Goal: Information Seeking & Learning: Learn about a topic

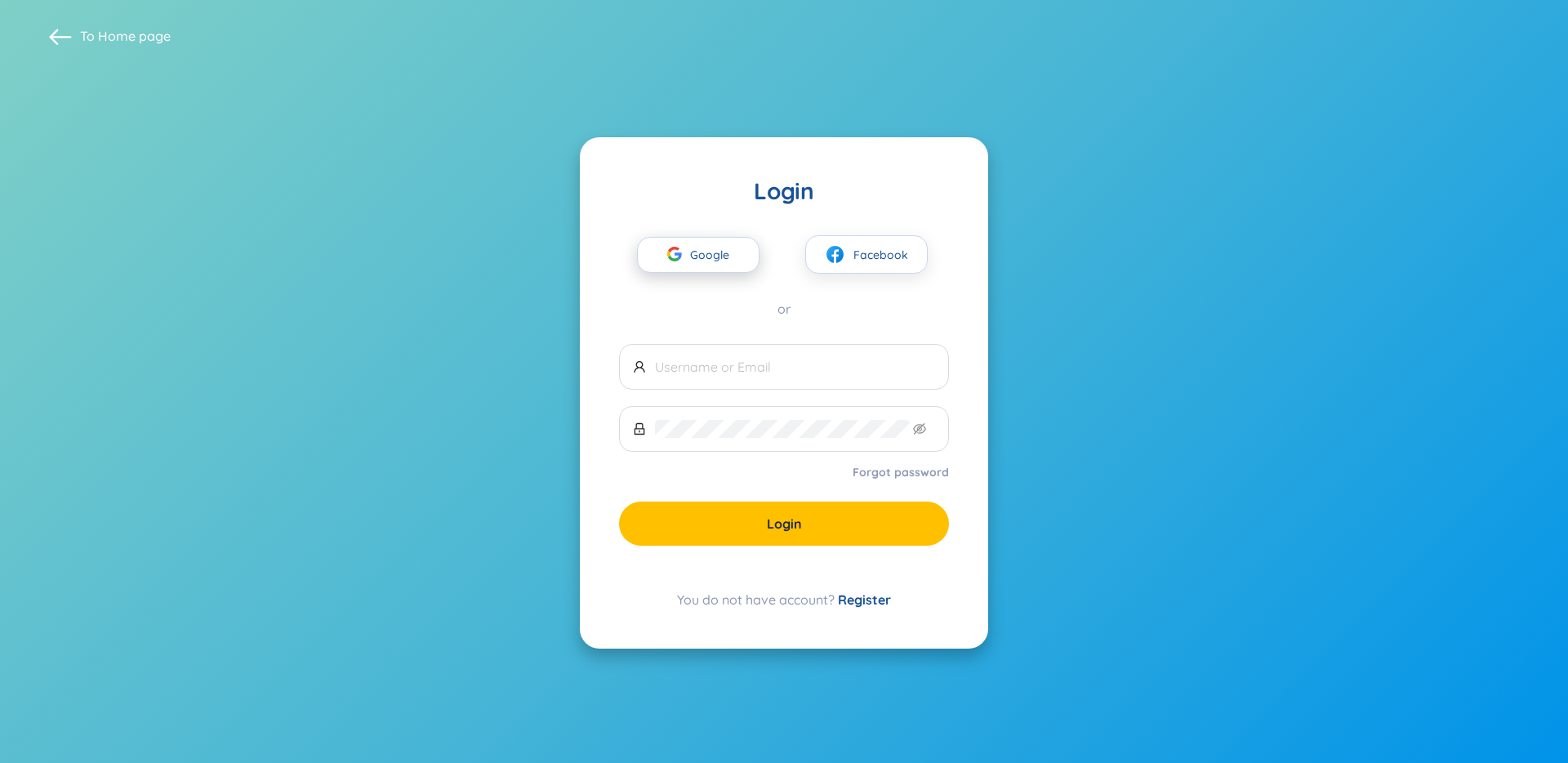
click at [687, 252] on div "button" at bounding box center [674, 257] width 31 height 36
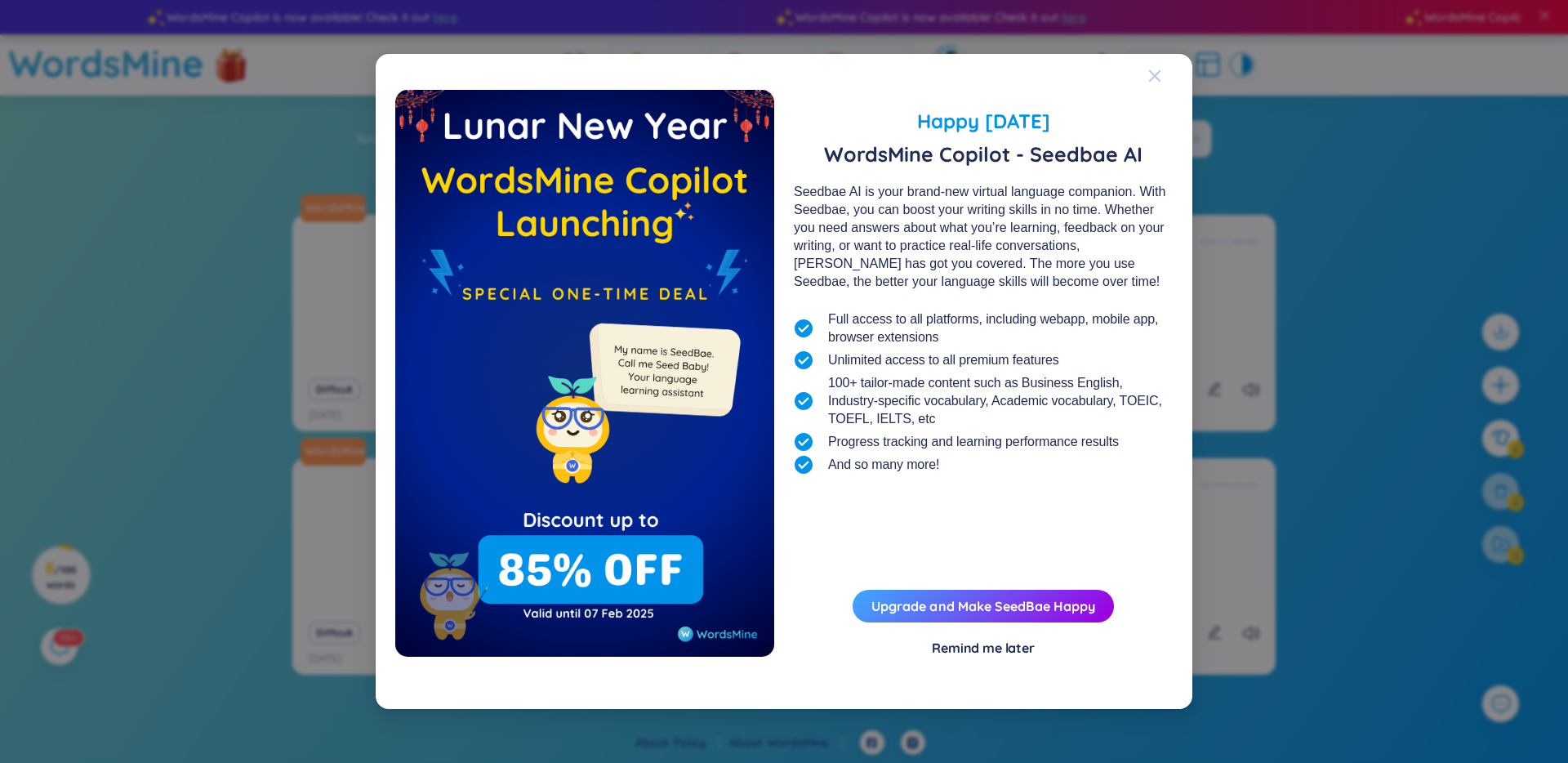
click at [1154, 78] on icon "Close" at bounding box center [1155, 76] width 13 height 13
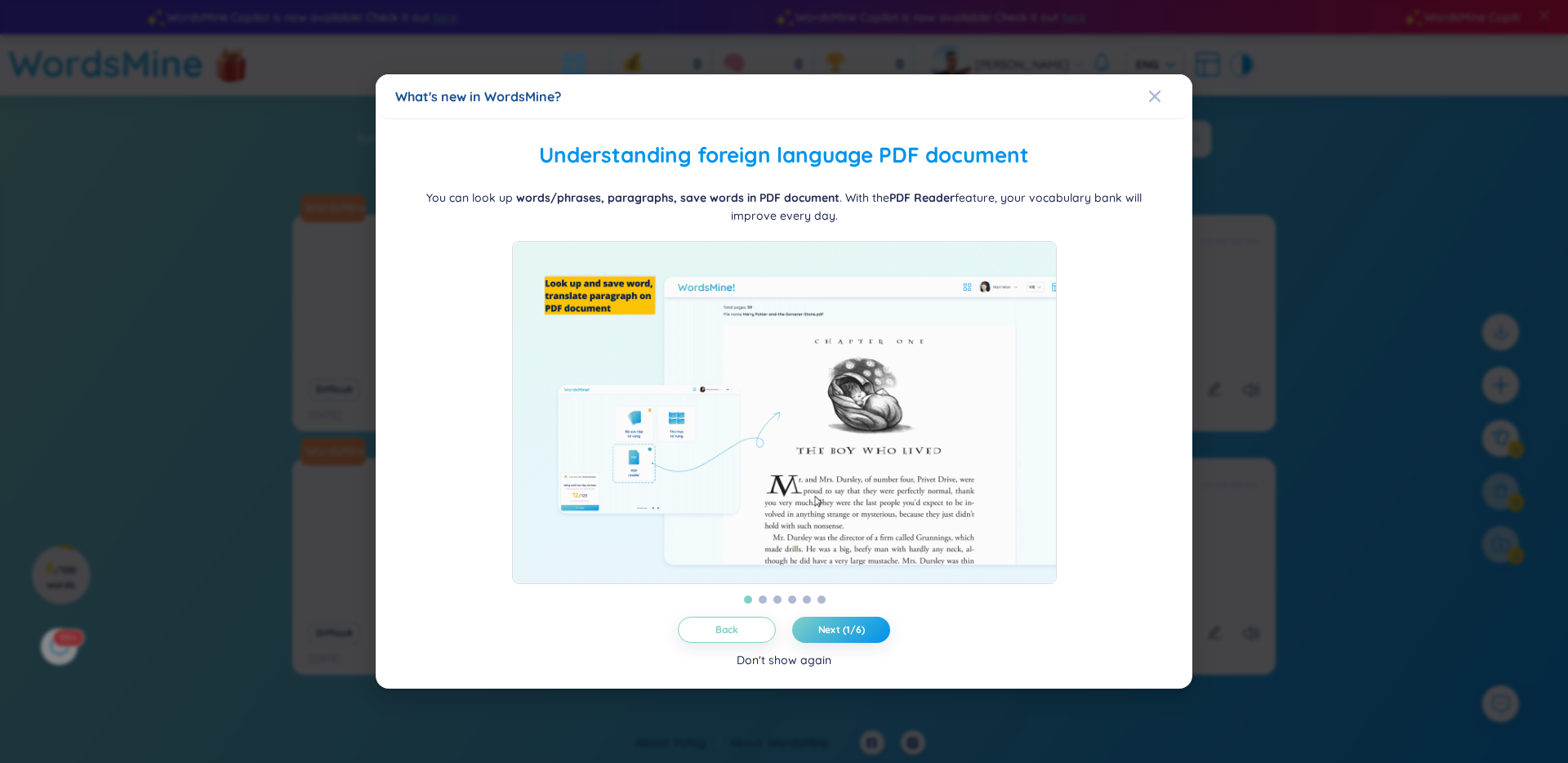
click at [776, 667] on div "Don't show again" at bounding box center [784, 660] width 94 height 18
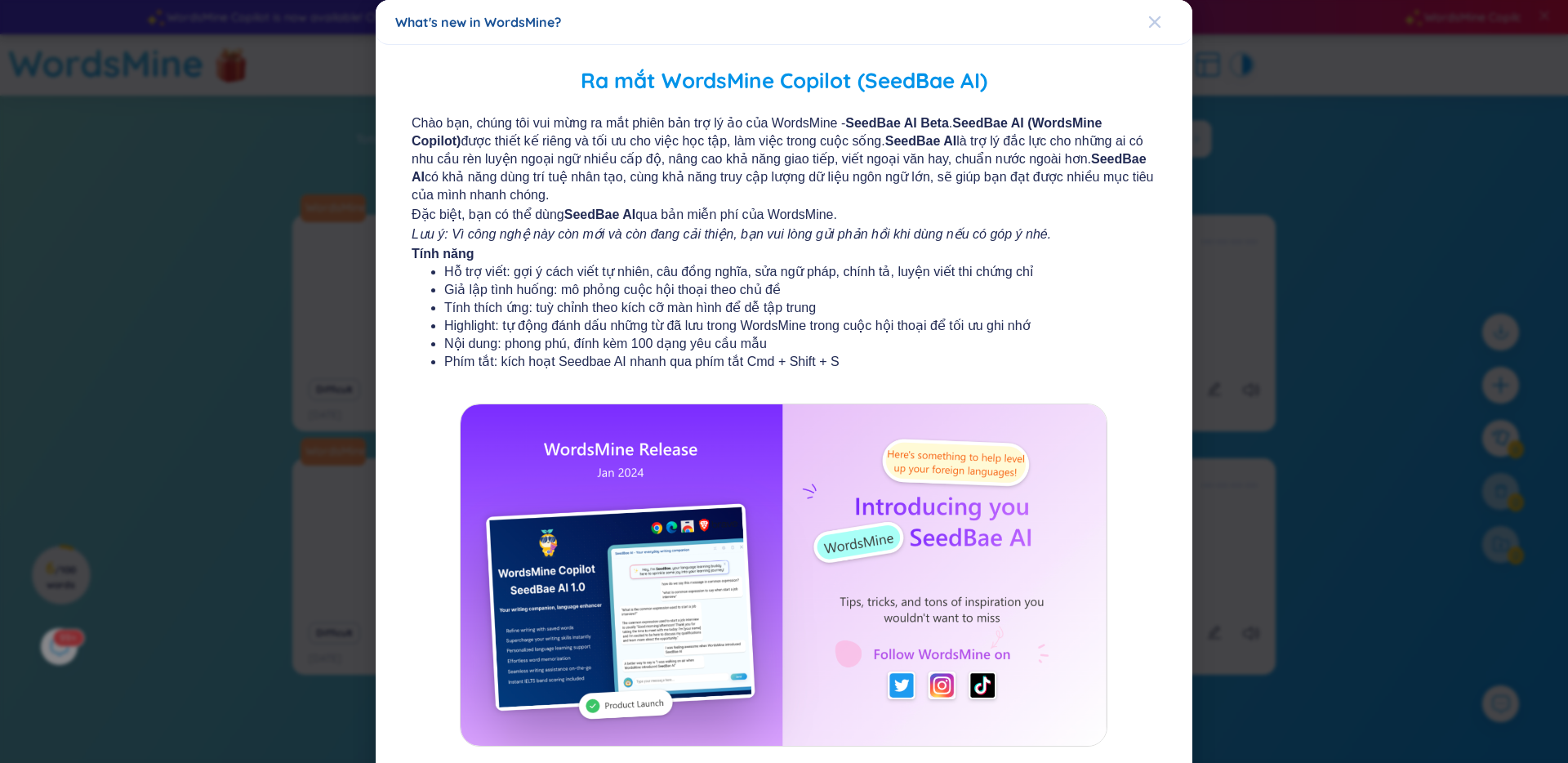
click at [1149, 31] on div "Close" at bounding box center [1155, 22] width 13 height 44
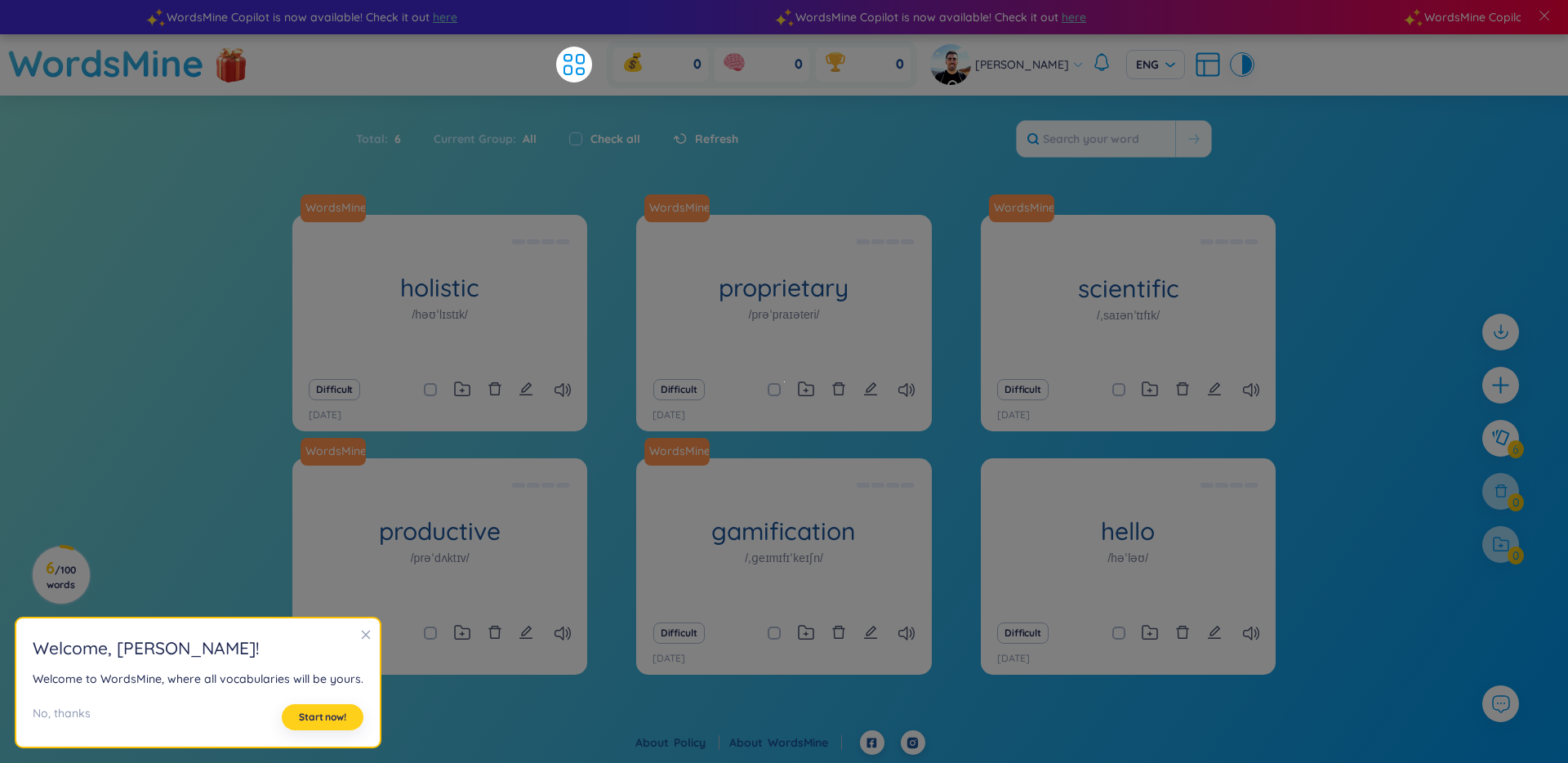
click at [313, 725] on button "Start now!" at bounding box center [323, 716] width 82 height 26
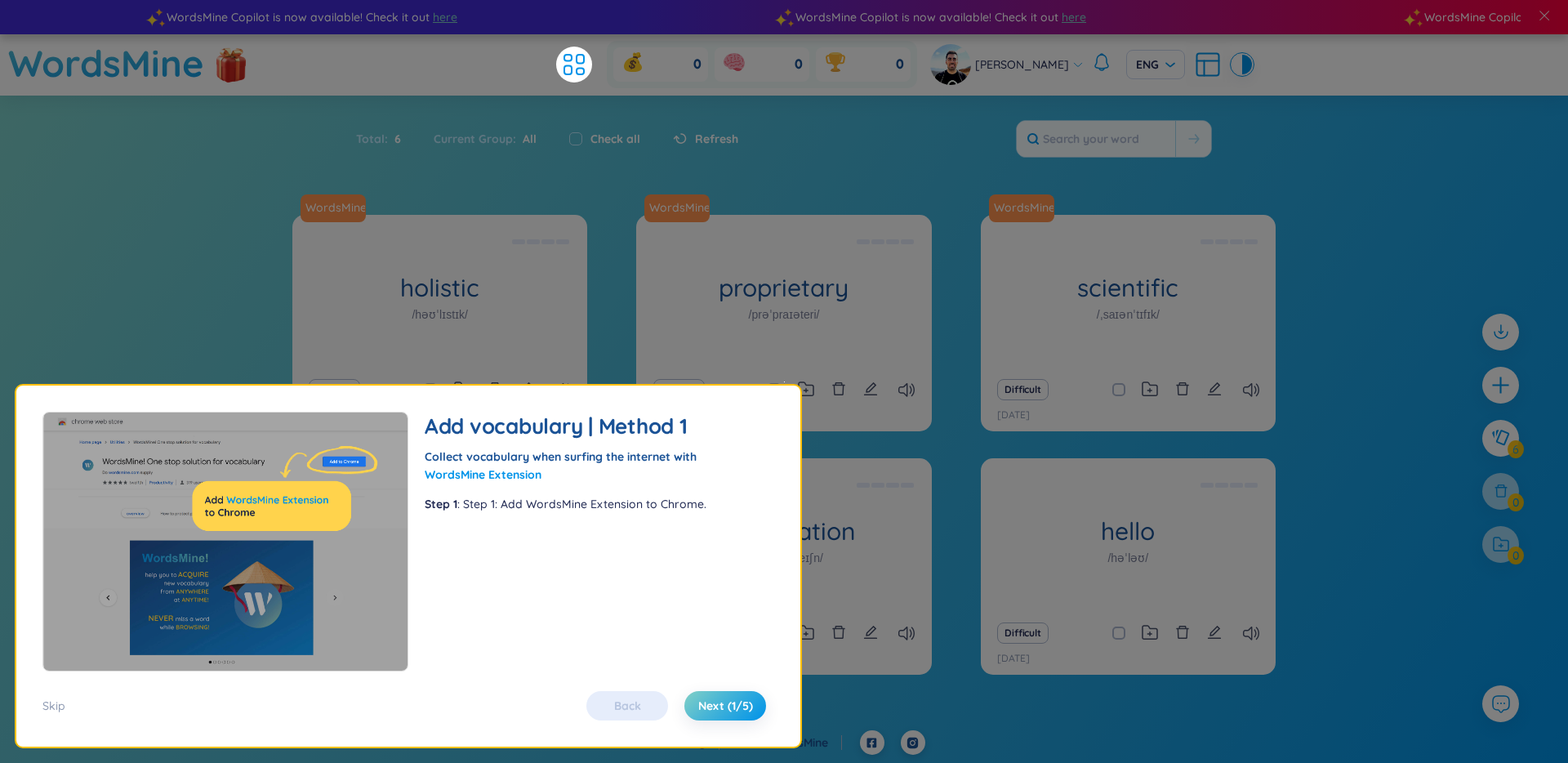
click at [752, 720] on div "Back Next (1/5)" at bounding box center [677, 706] width 196 height 30
click at [751, 712] on span "Next (1/5)" at bounding box center [724, 706] width 54 height 16
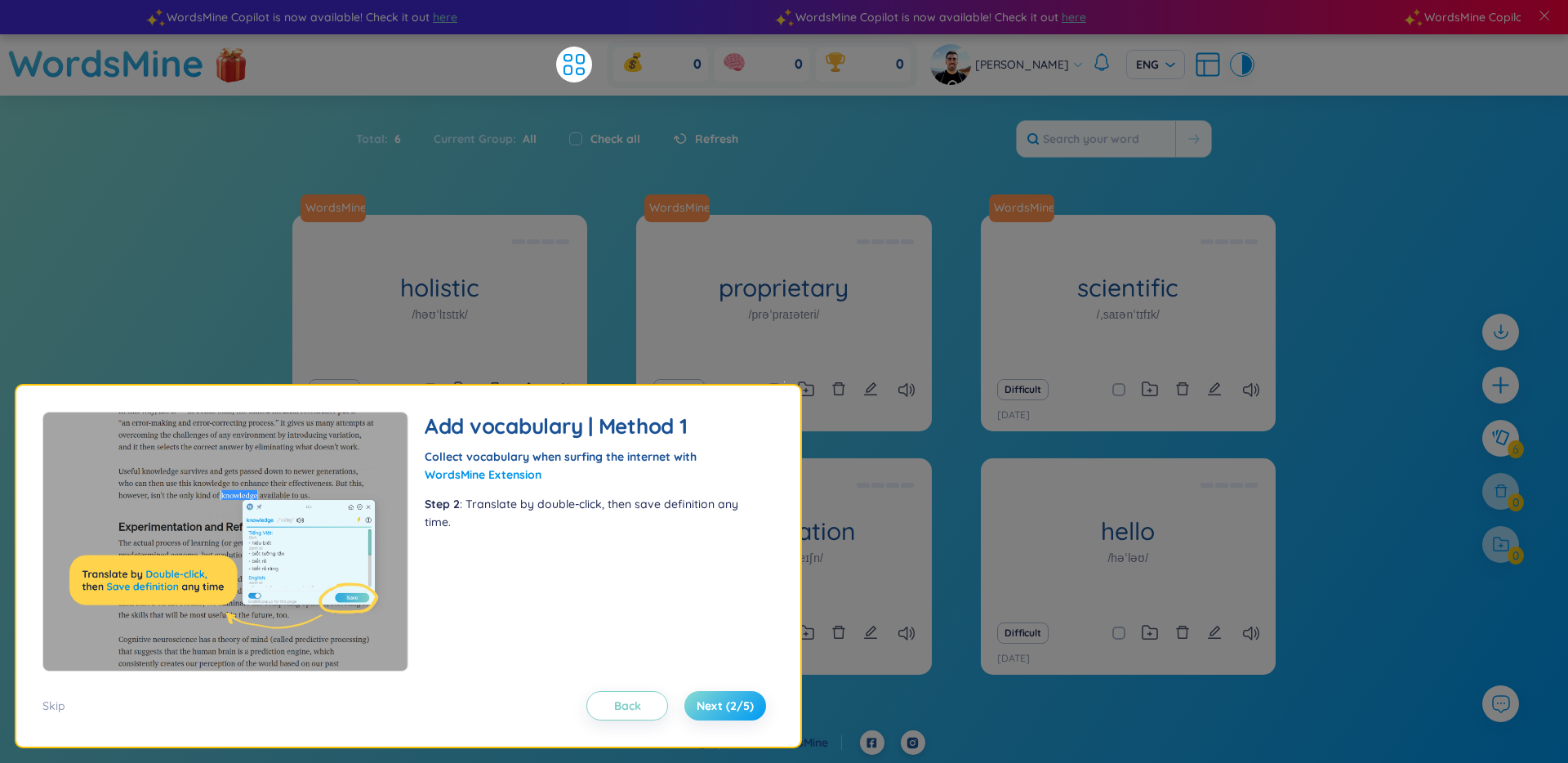
click at [751, 712] on span "Next (2/5)" at bounding box center [725, 706] width 57 height 16
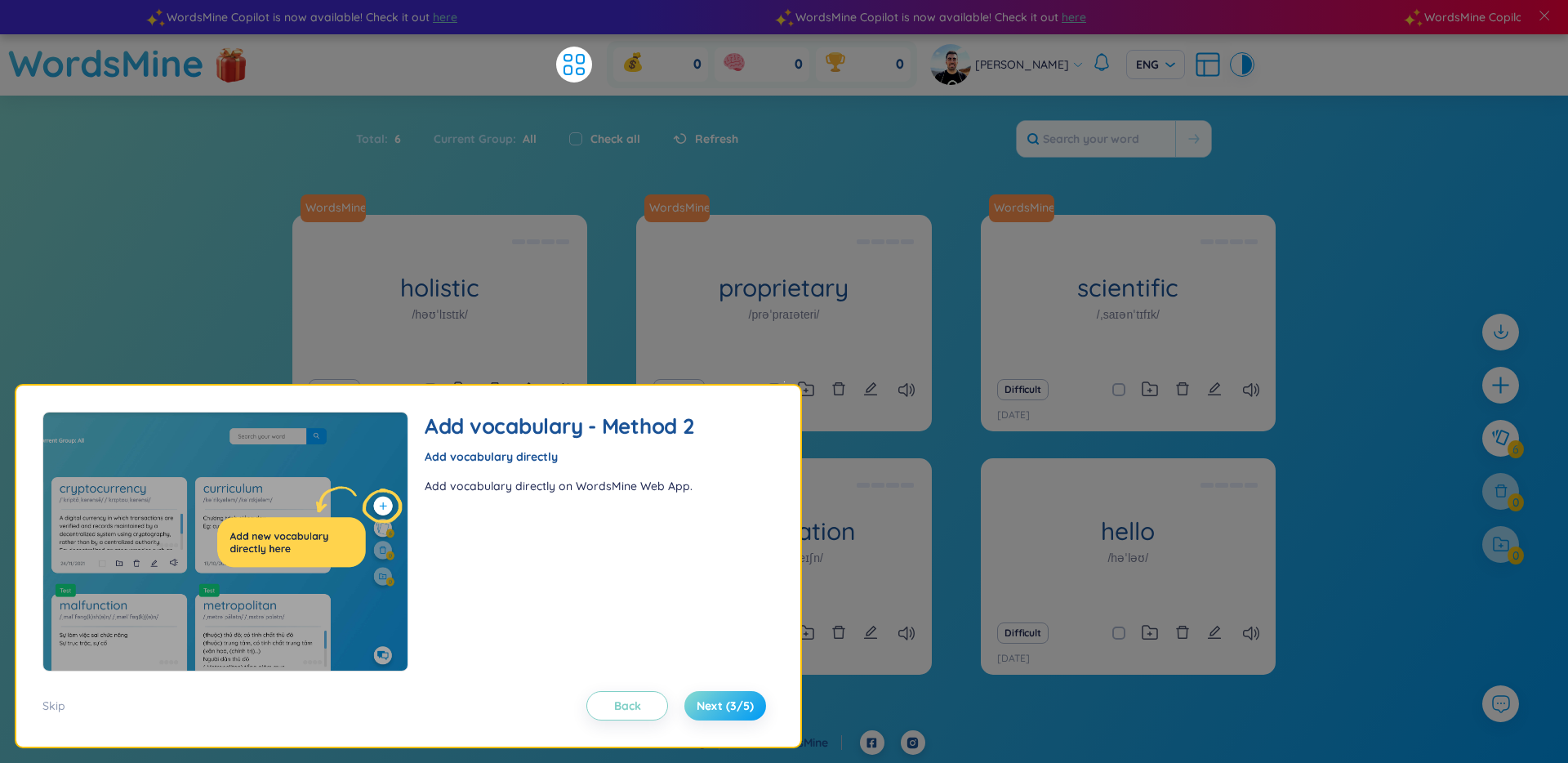
click at [751, 710] on span "Next (3/5)" at bounding box center [725, 706] width 57 height 16
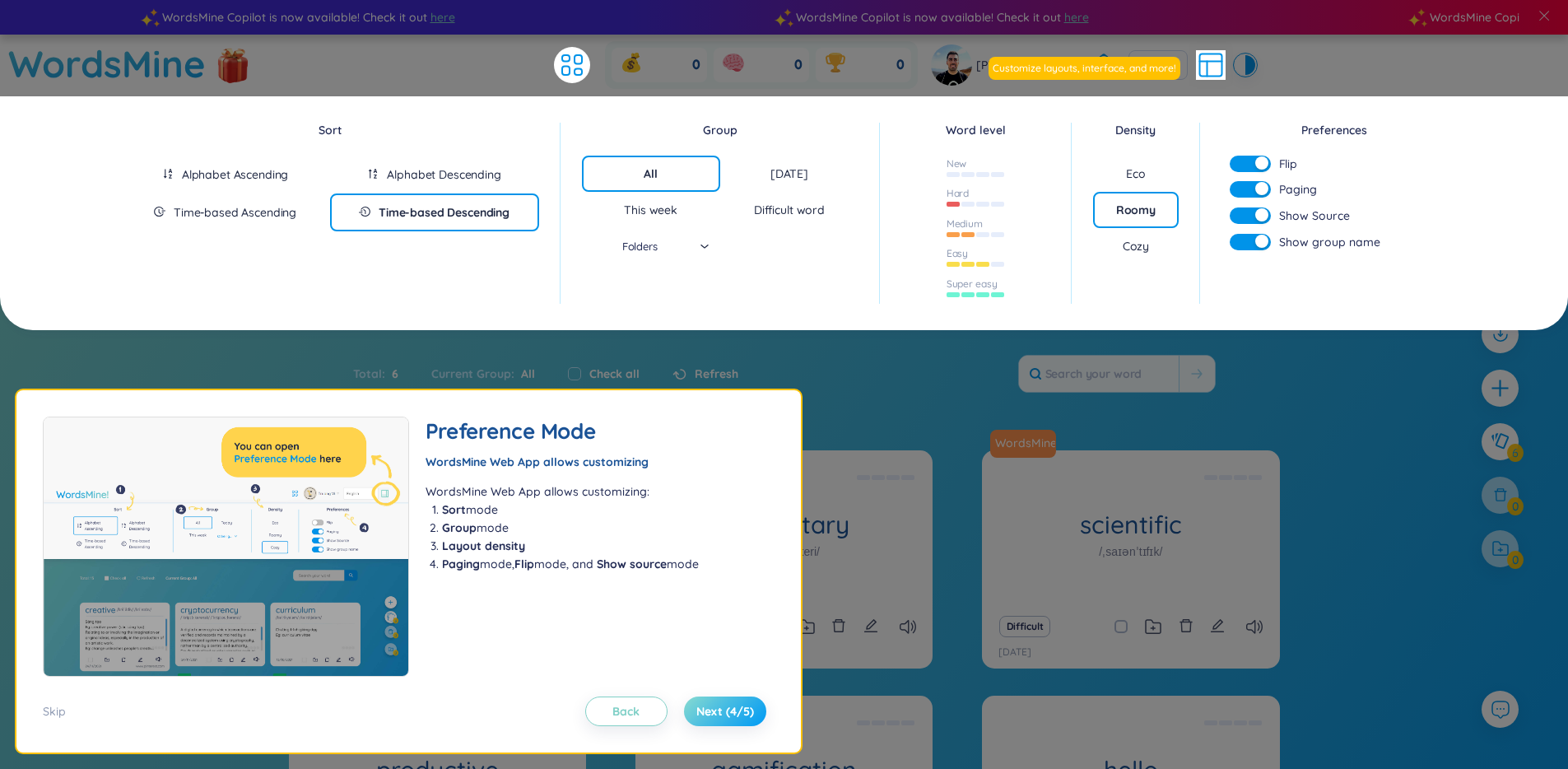
click at [757, 713] on button "Next (4/5)" at bounding box center [725, 711] width 83 height 30
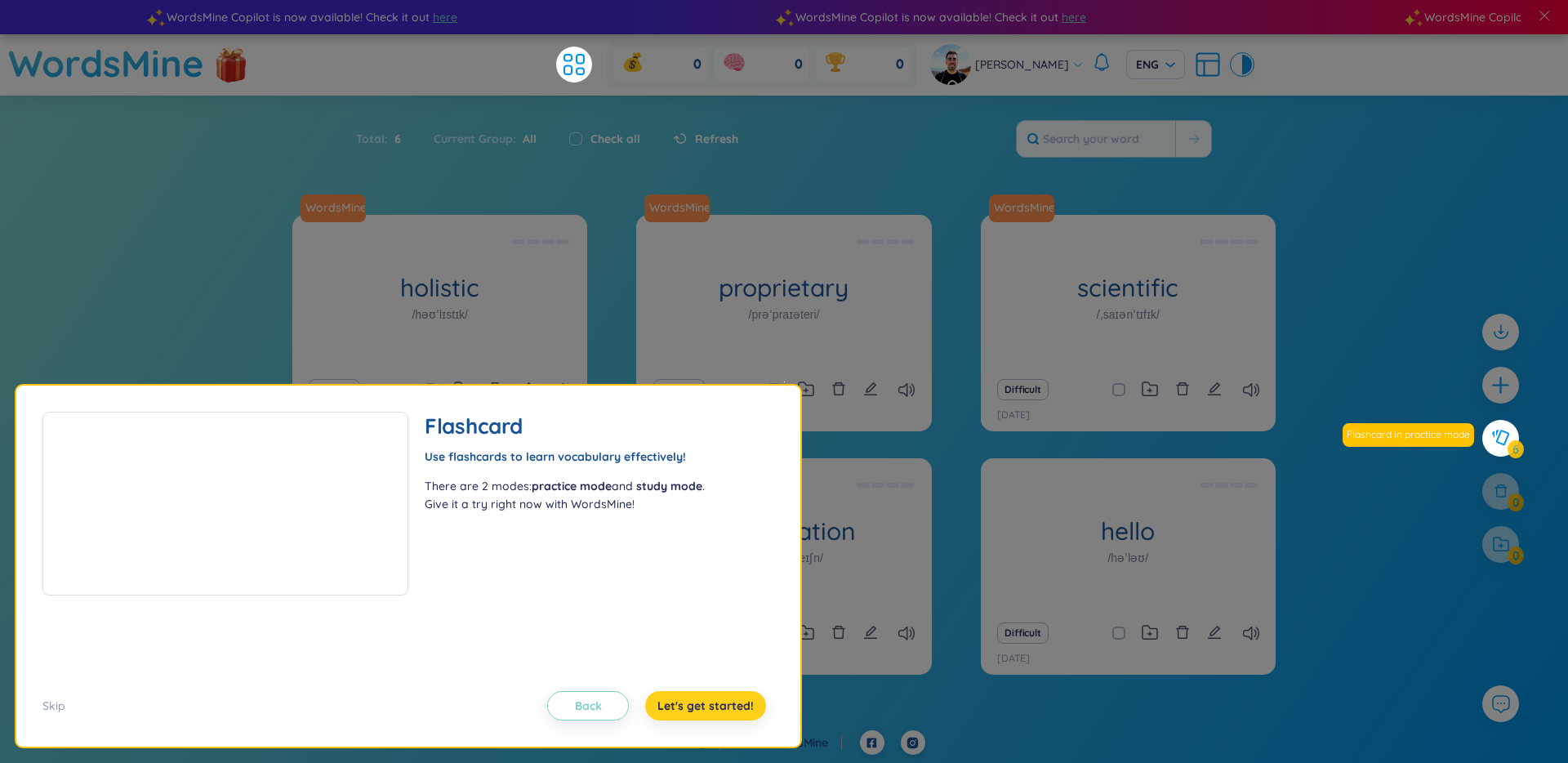
click at [751, 708] on span "Let's get started!" at bounding box center [705, 706] width 96 height 16
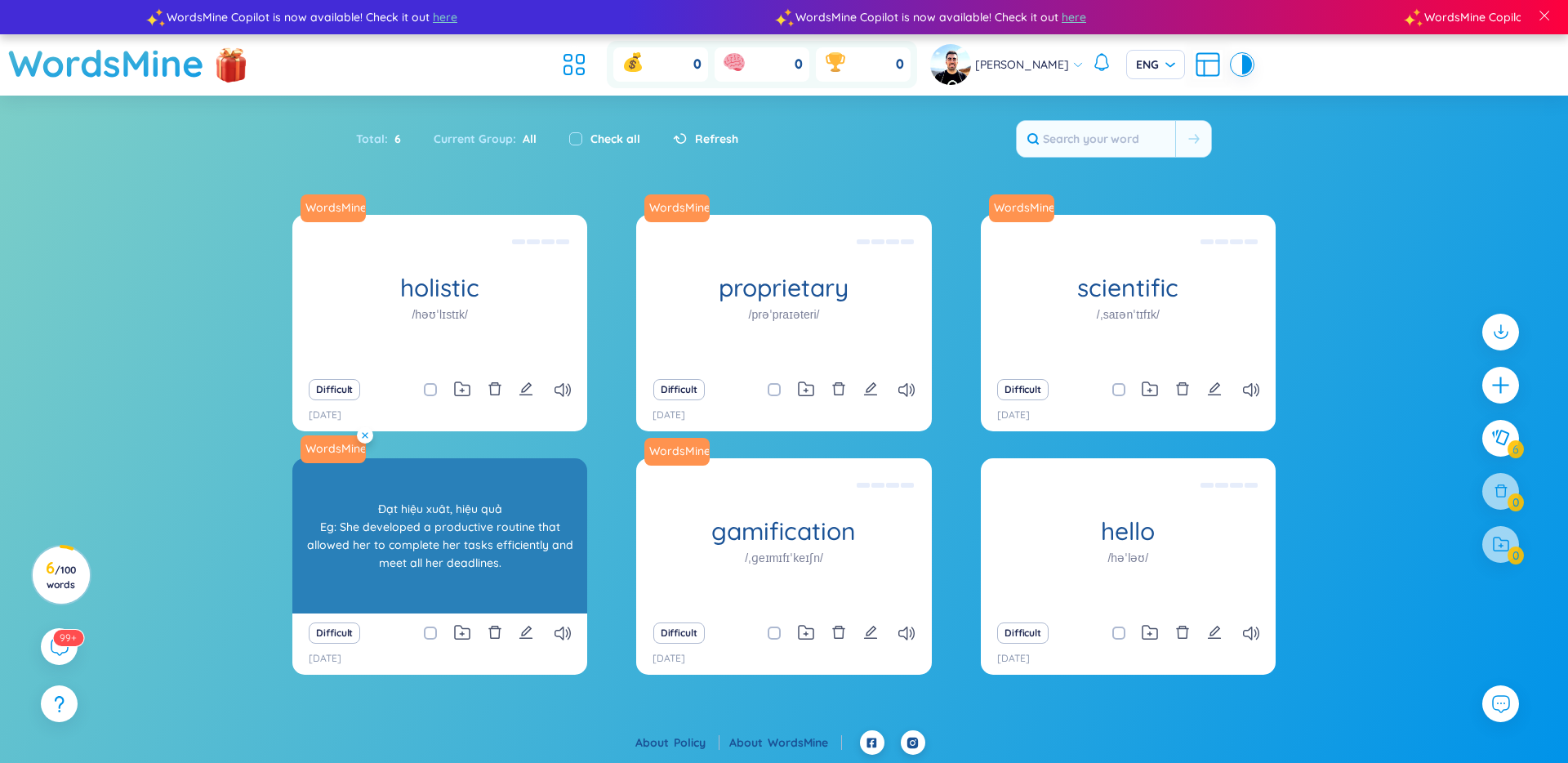
click at [365, 437] on icon at bounding box center [365, 435] width 7 height 7
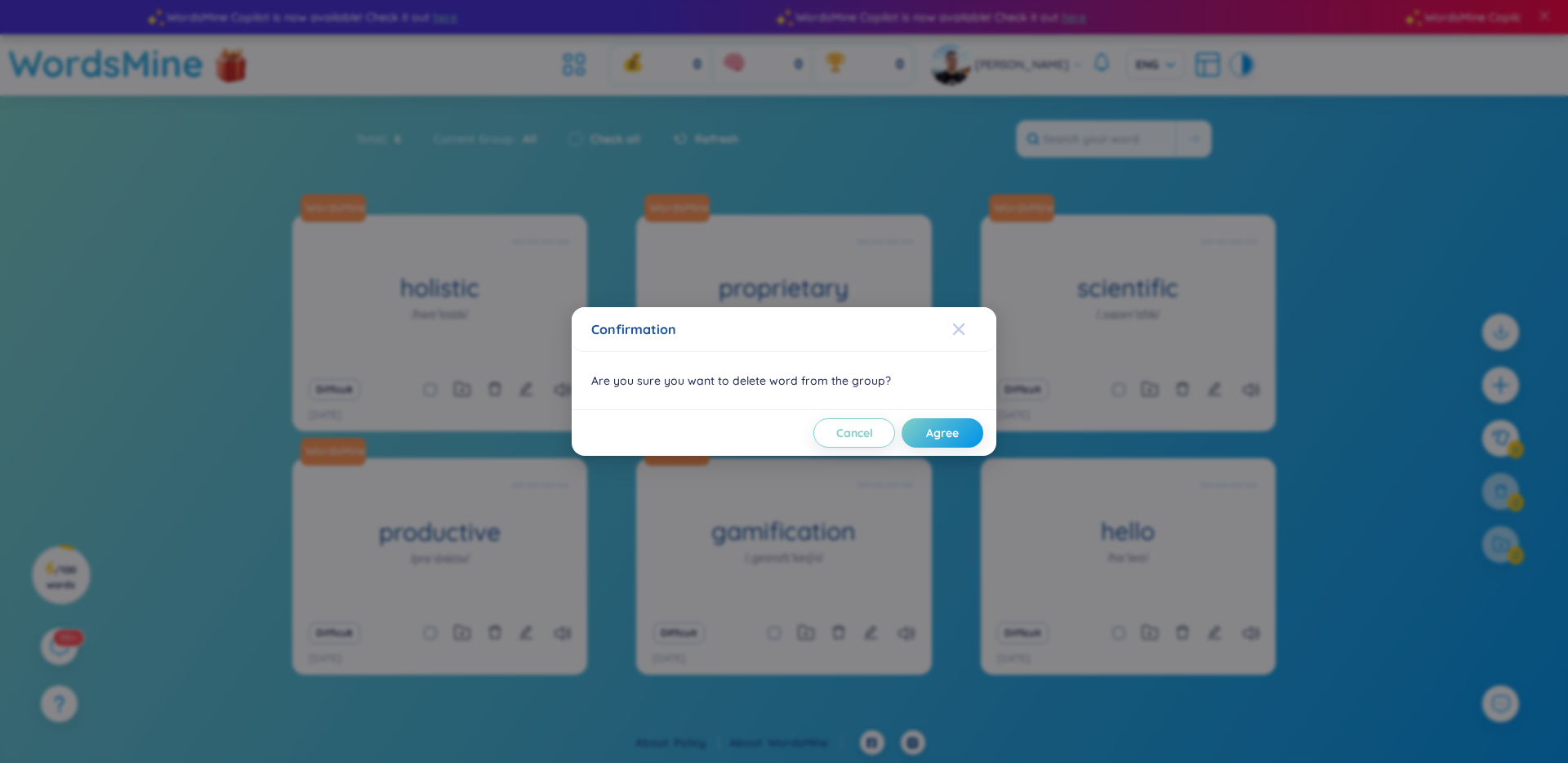
click at [970, 336] on span "Close" at bounding box center [974, 329] width 44 height 44
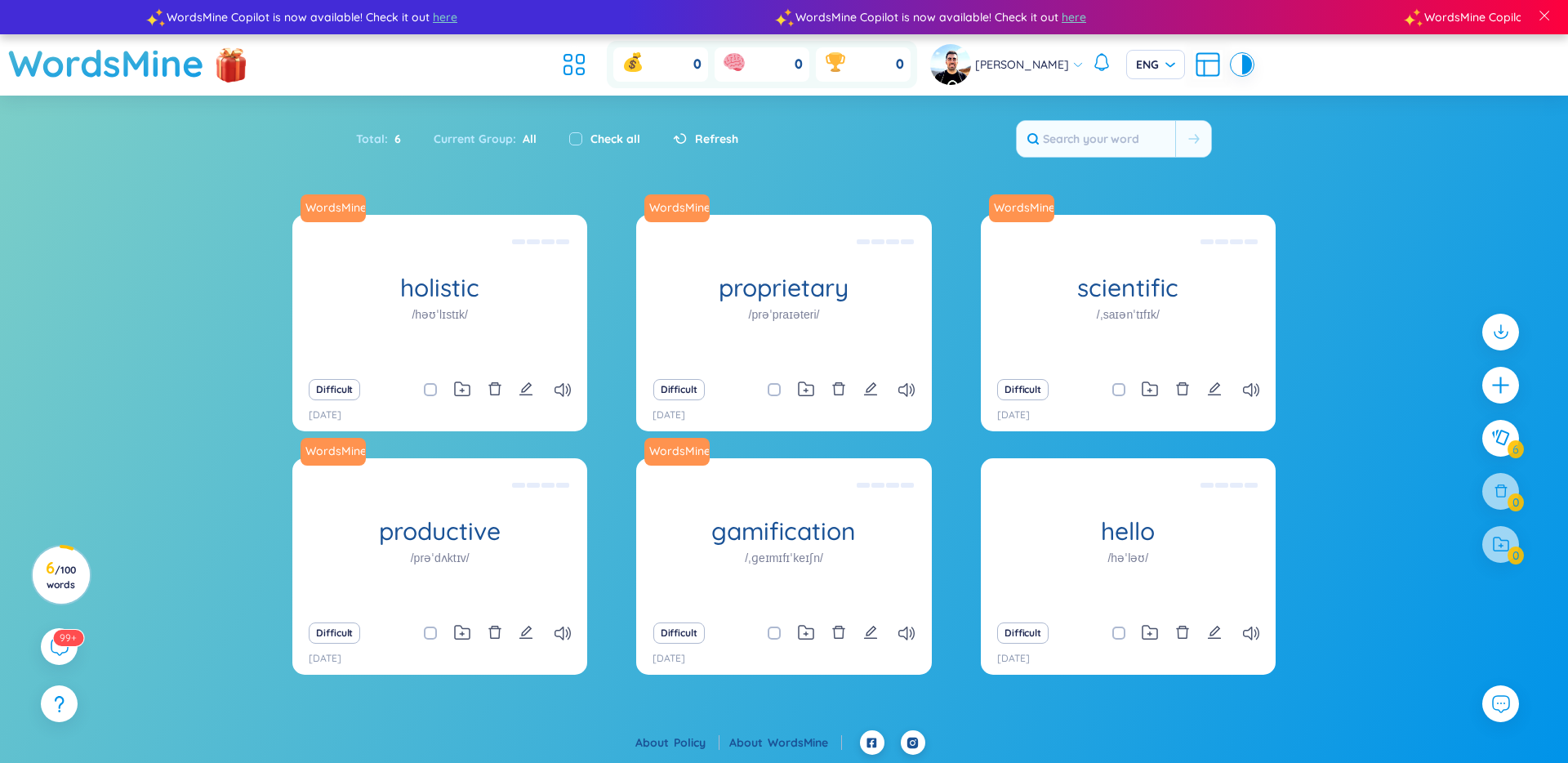
click at [699, 134] on span "Refresh" at bounding box center [716, 138] width 43 height 18
click at [1062, 19] on span "here" at bounding box center [1074, 17] width 25 height 18
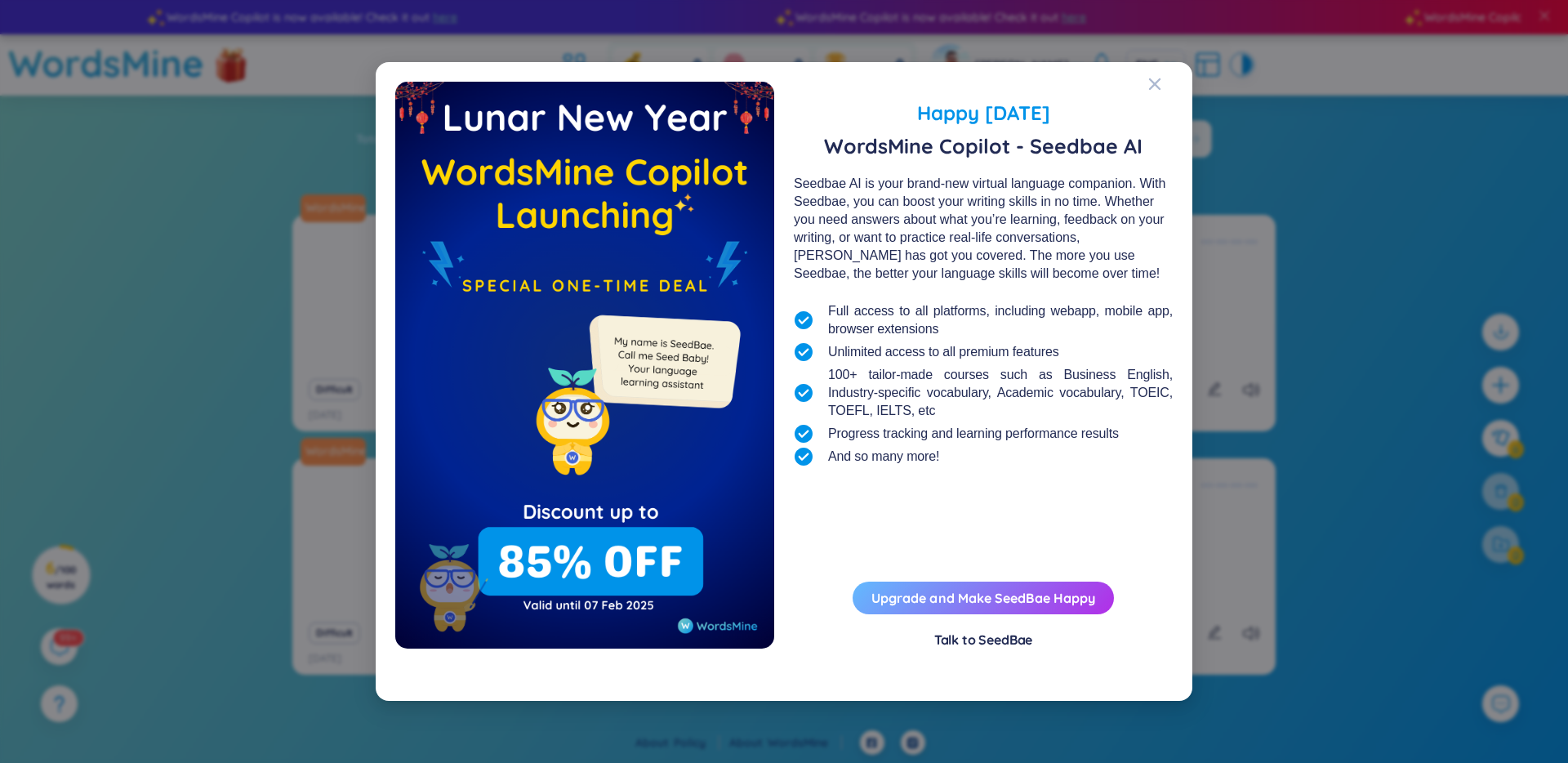
click at [1064, 602] on button "Upgrade and Make SeedBae Happy" at bounding box center [983, 598] width 261 height 32
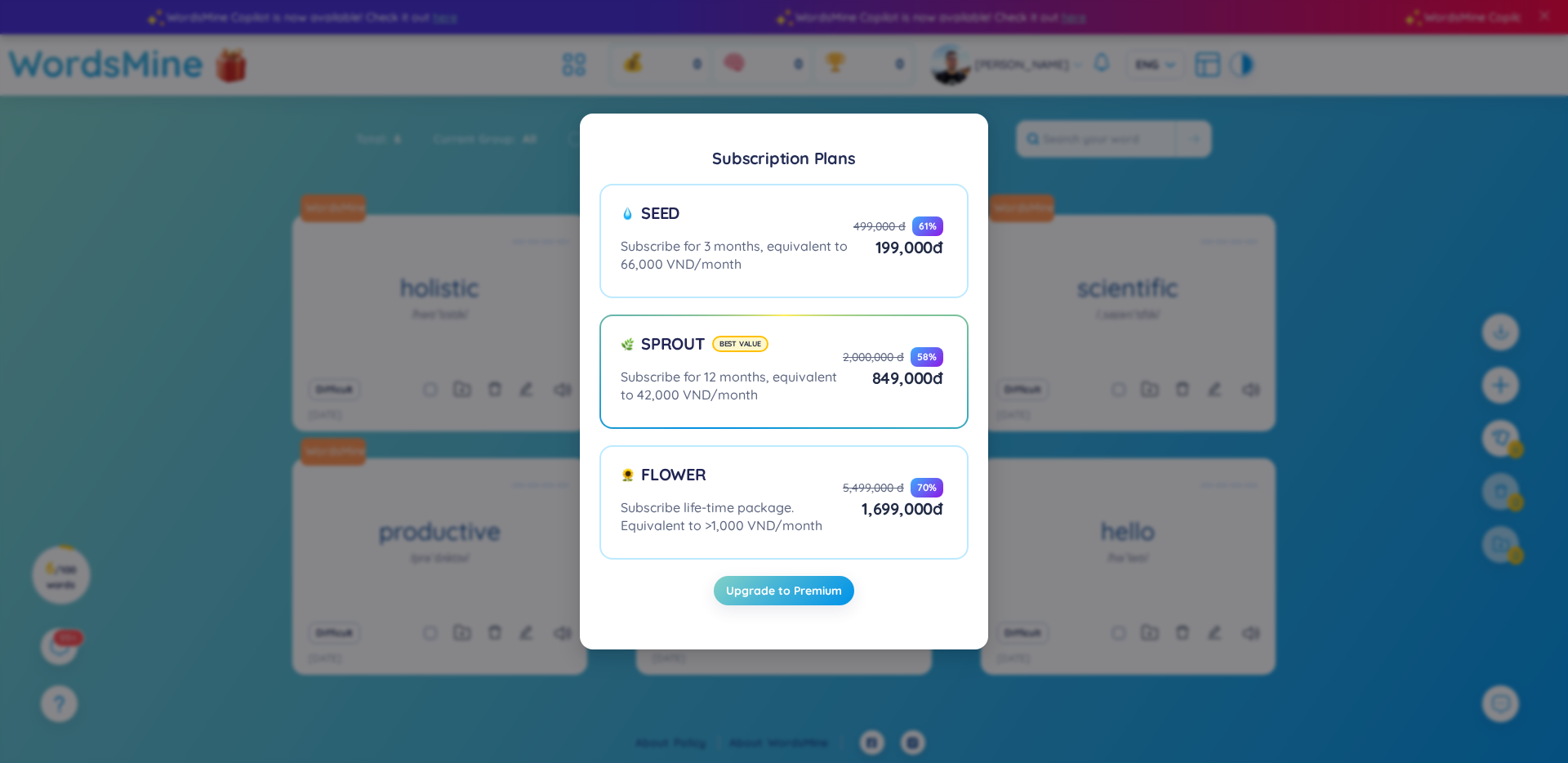
click at [1313, 188] on div "Subscription Plans Seed Subscribe for 3 months, equivalent to 66,000 VND/month …" at bounding box center [784, 382] width 1568 height 763
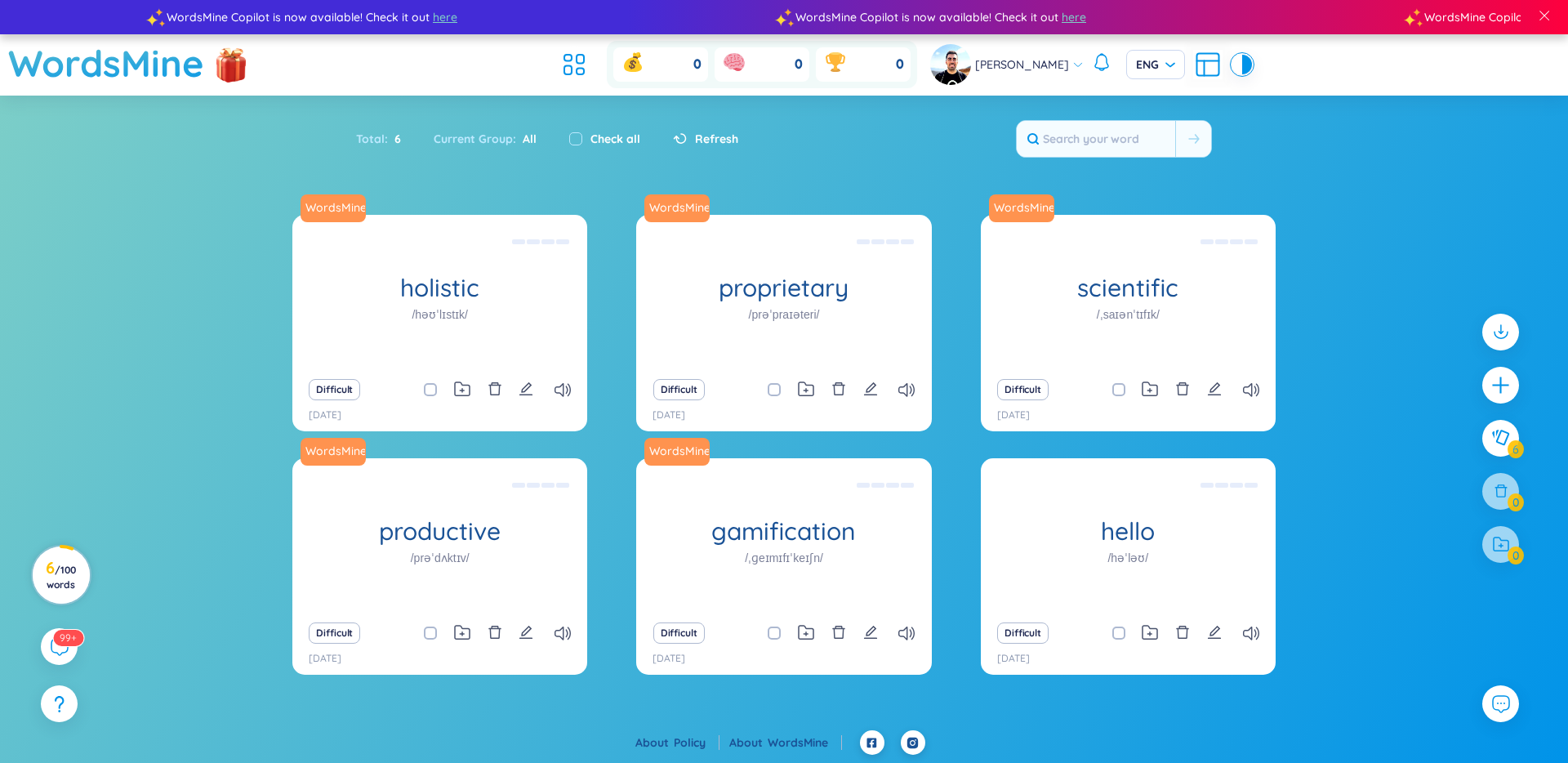
click at [62, 575] on h3 "6 / 100 words" at bounding box center [61, 576] width 37 height 30
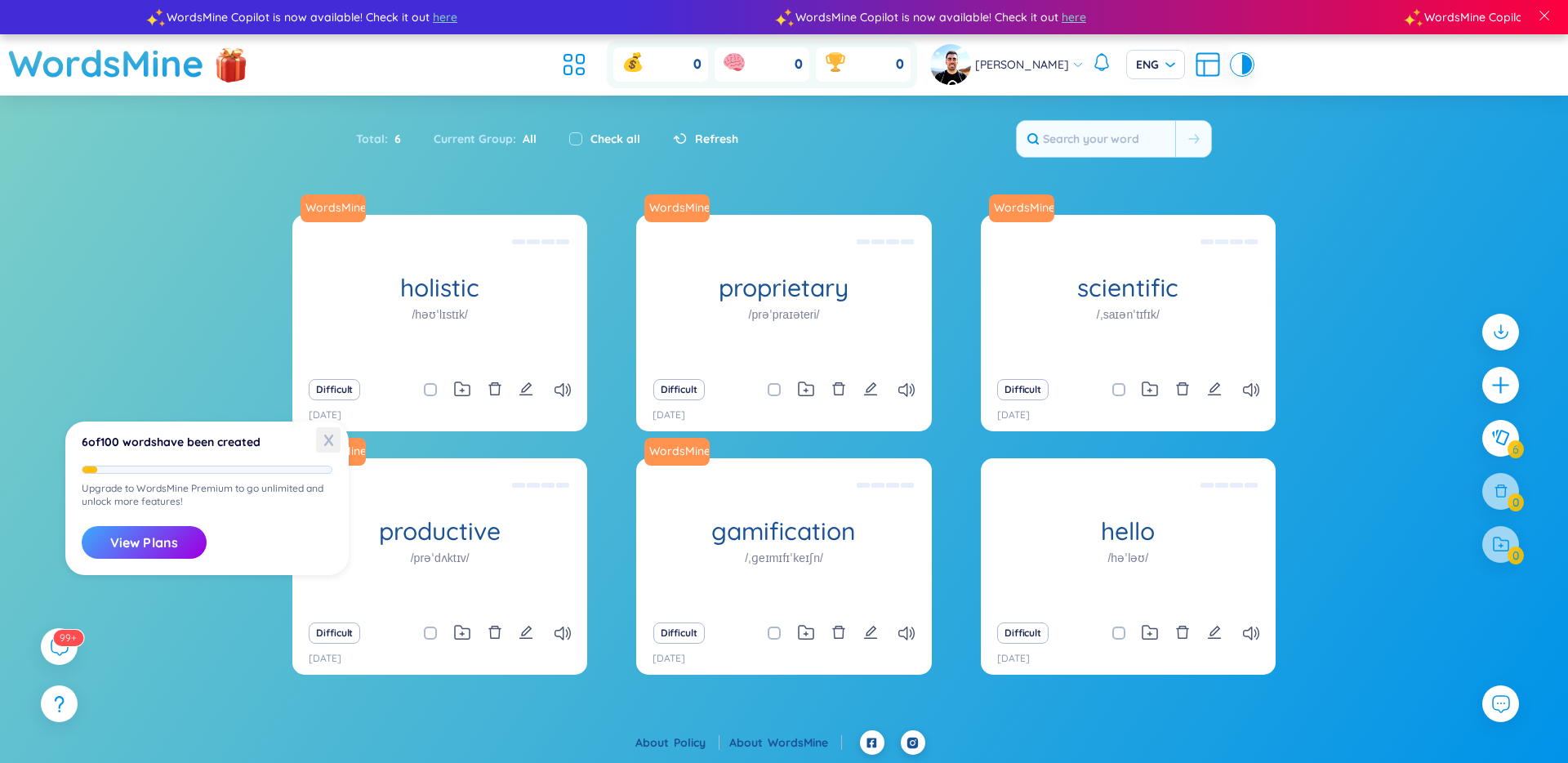
click at [328, 436] on span "X" at bounding box center [329, 440] width 25 height 26
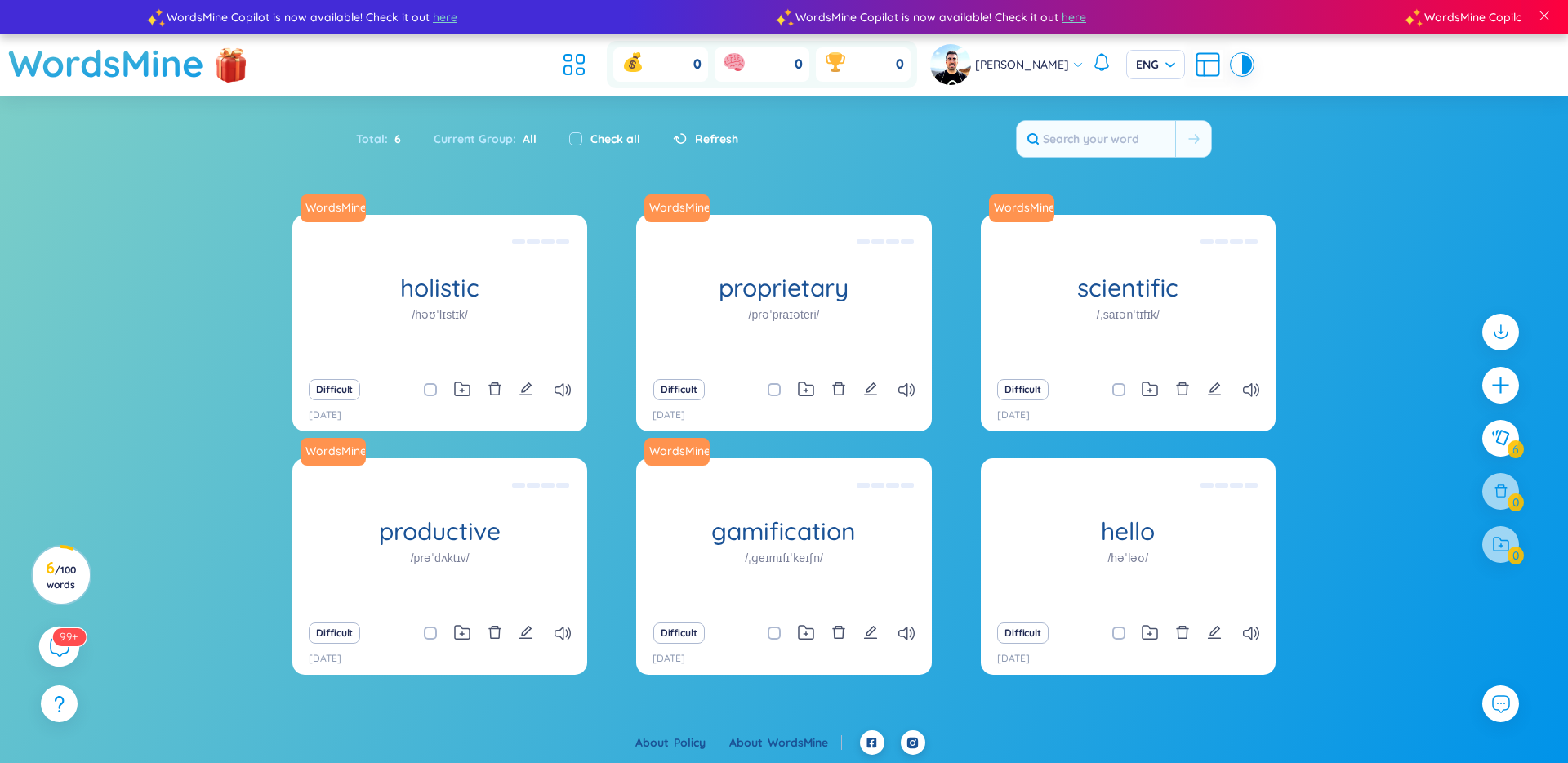
click at [62, 657] on div "99+" at bounding box center [59, 647] width 41 height 41
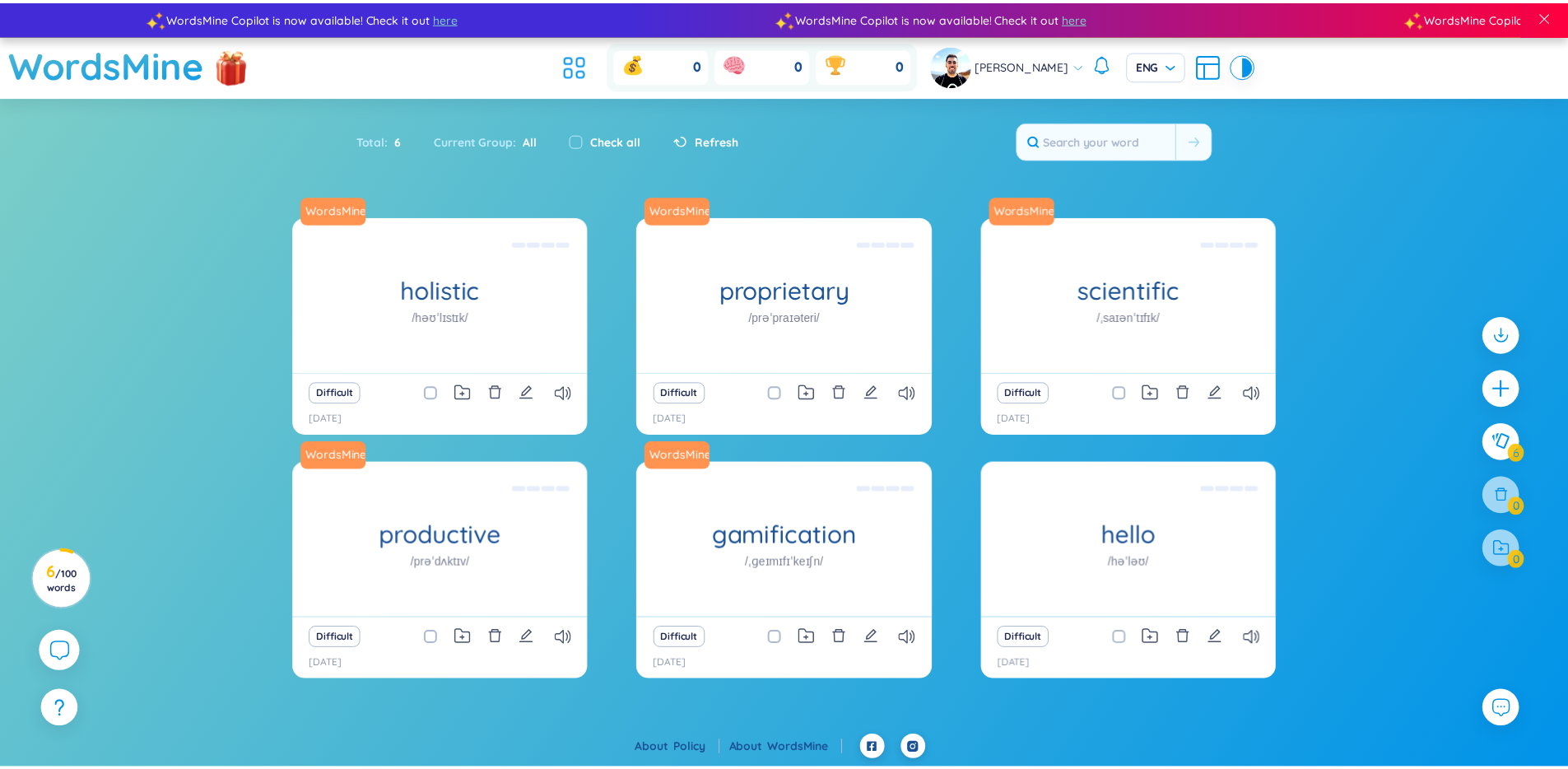
scroll to position [18916, 0]
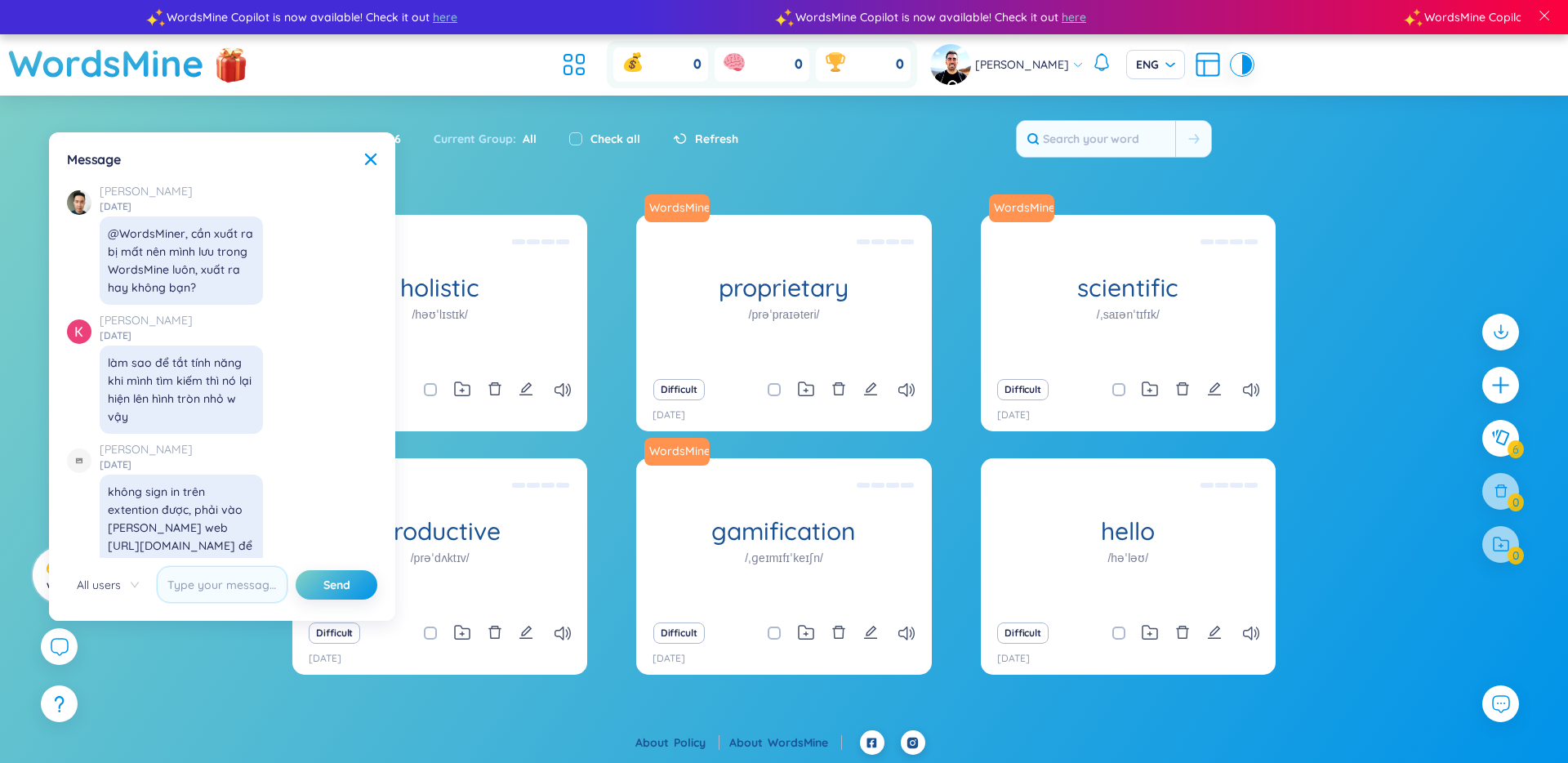
click at [379, 161] on div "Message X ✨ Hey, I'm Seed Bae , your language learning buddy -- here to sprinkl…" at bounding box center [222, 377] width 327 height 469
click at [375, 158] on icon at bounding box center [371, 159] width 13 height 13
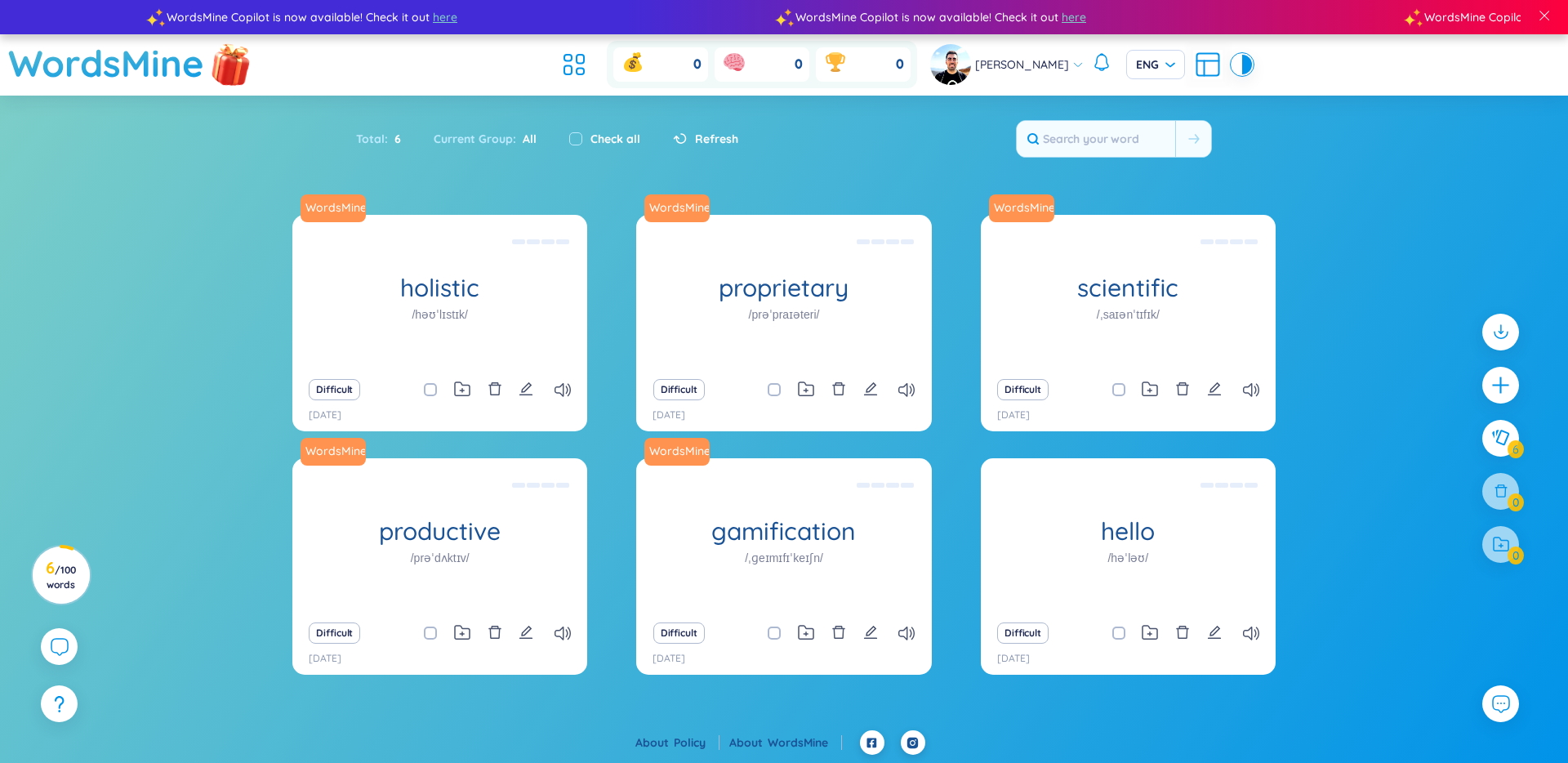
click at [237, 62] on img at bounding box center [231, 64] width 49 height 65
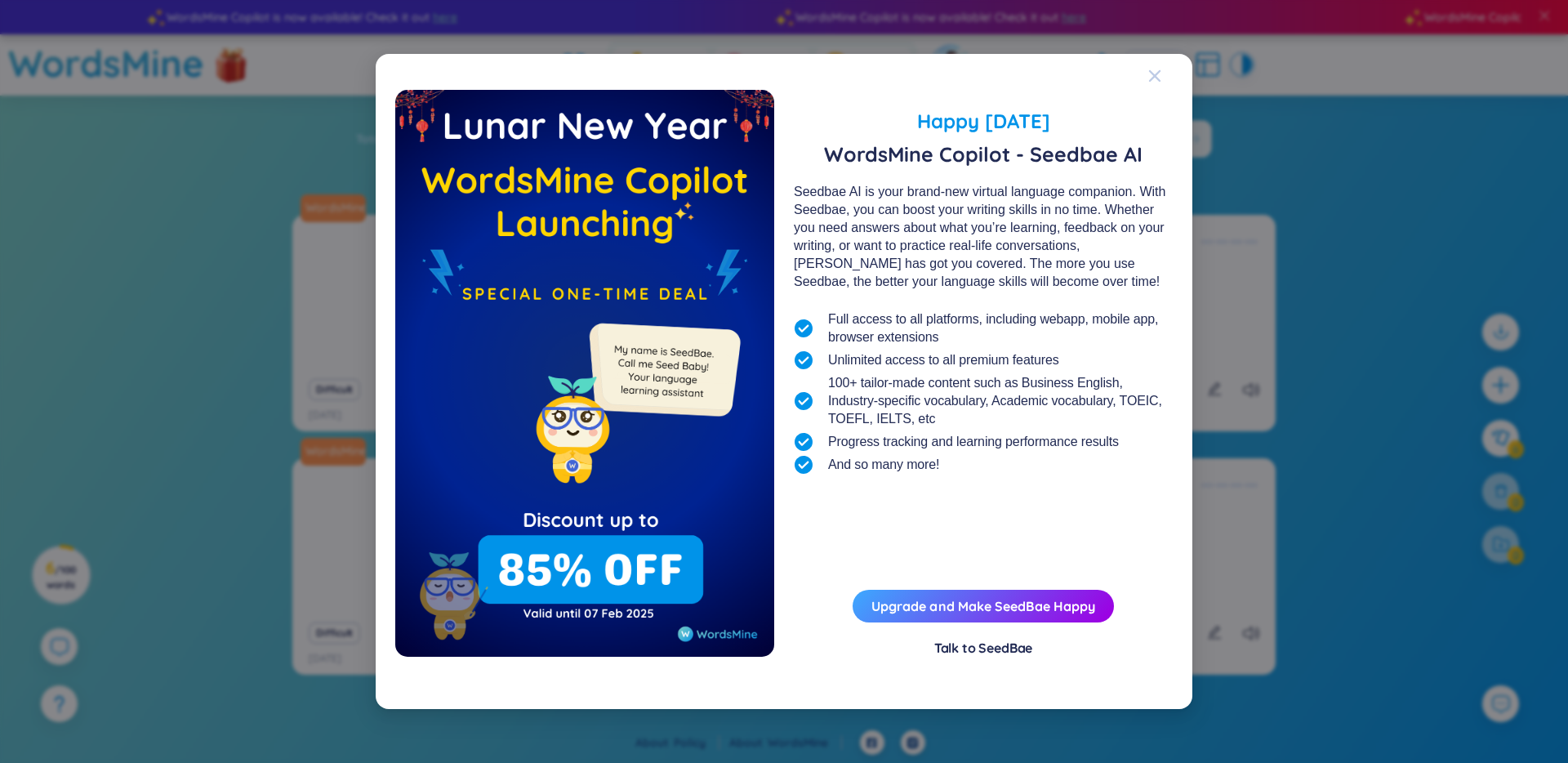
click at [1157, 78] on icon "Close" at bounding box center [1154, 76] width 11 height 11
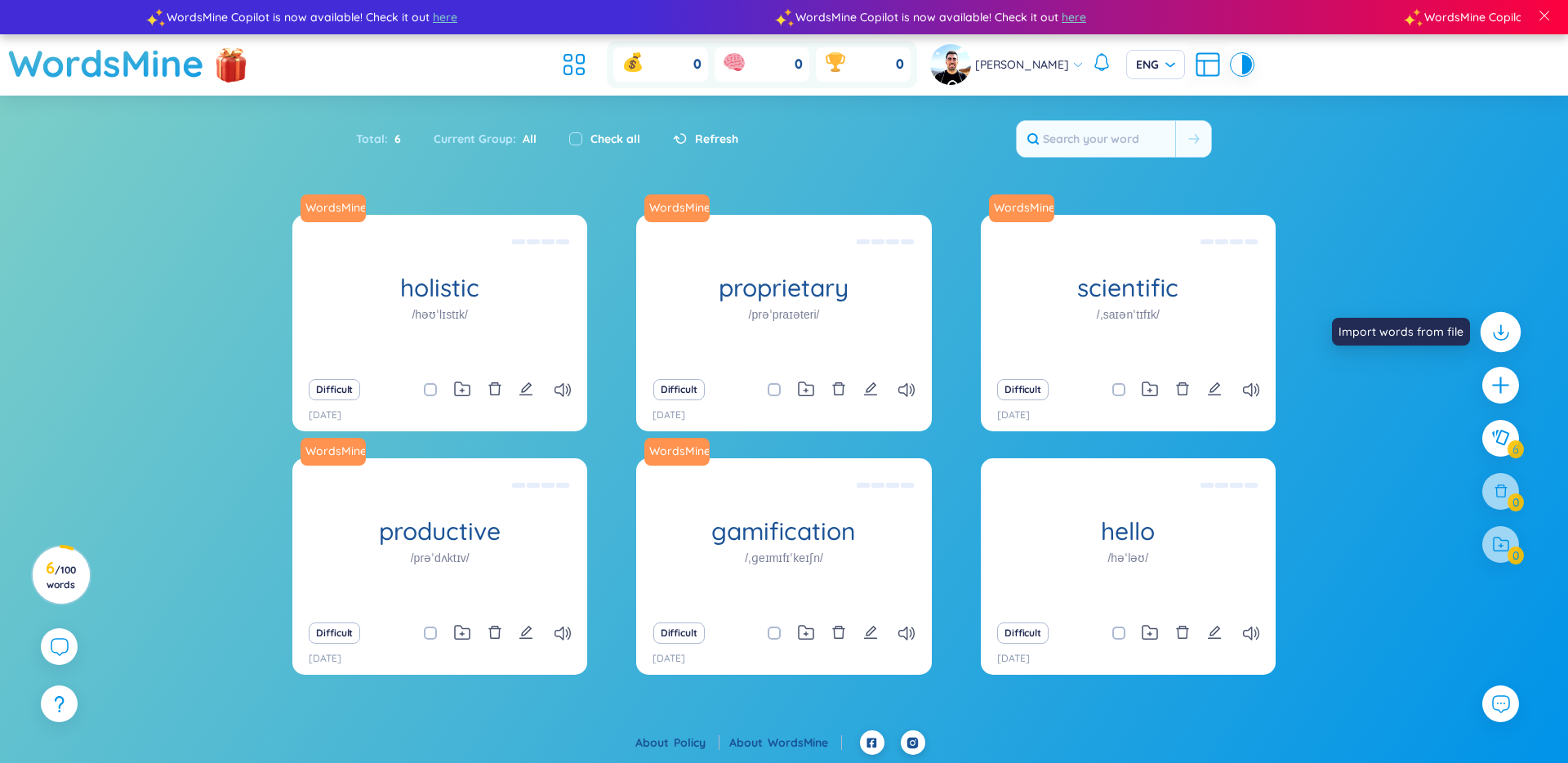
click at [1502, 329] on icon at bounding box center [1500, 332] width 21 height 21
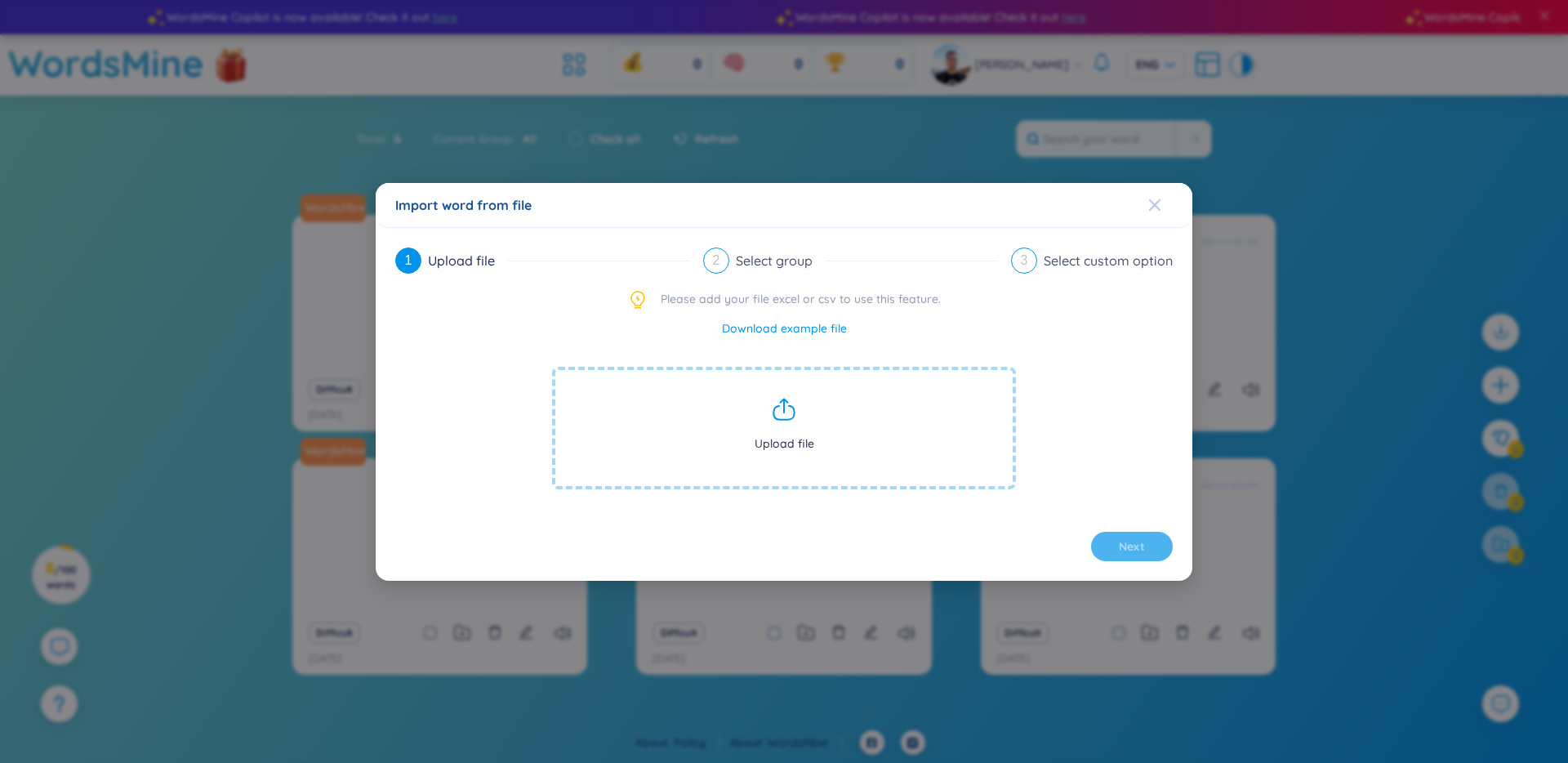
click at [1154, 203] on icon "Close" at bounding box center [1154, 204] width 11 height 11
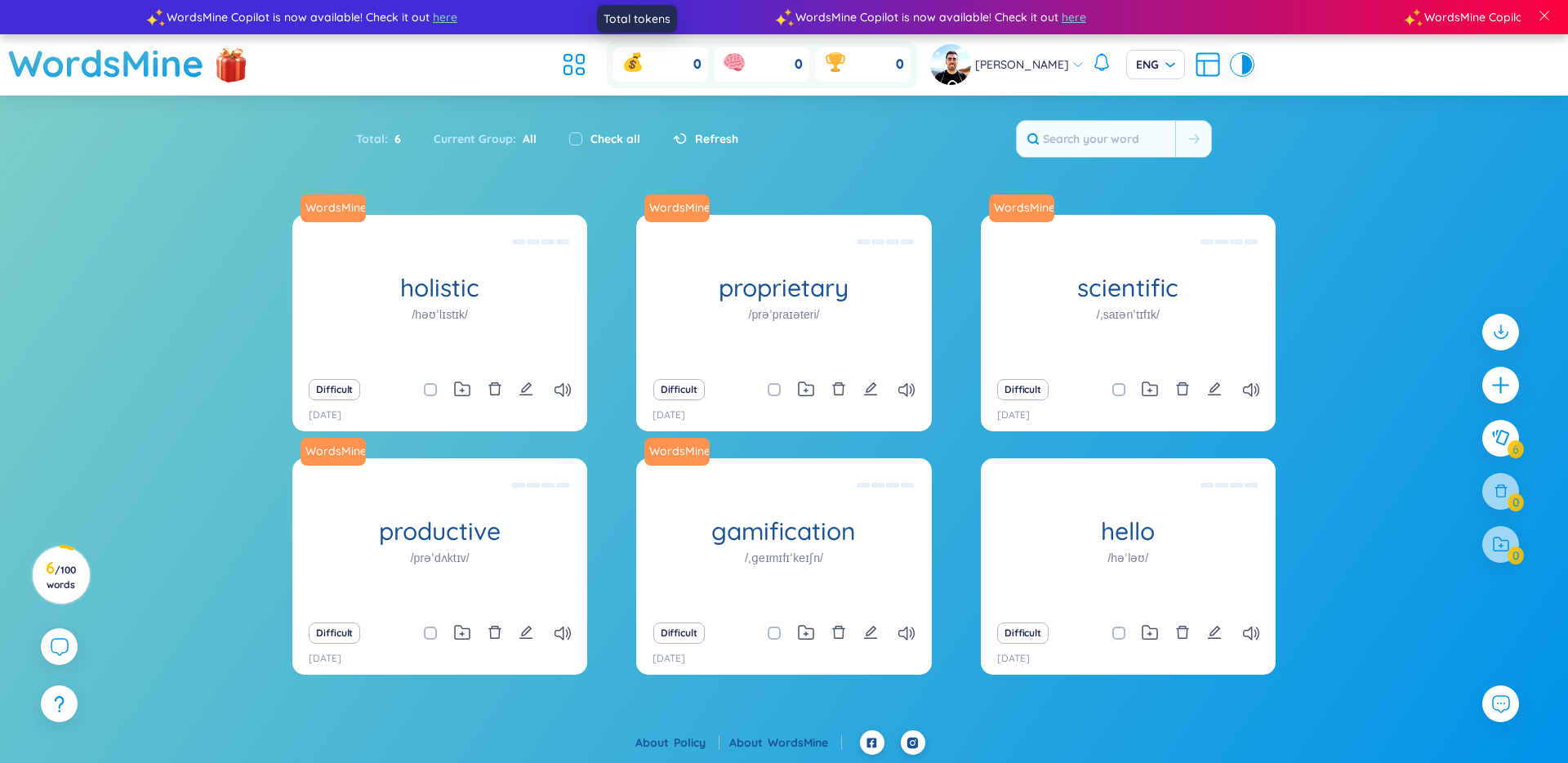
click at [629, 62] on icon at bounding box center [633, 64] width 8 height 9
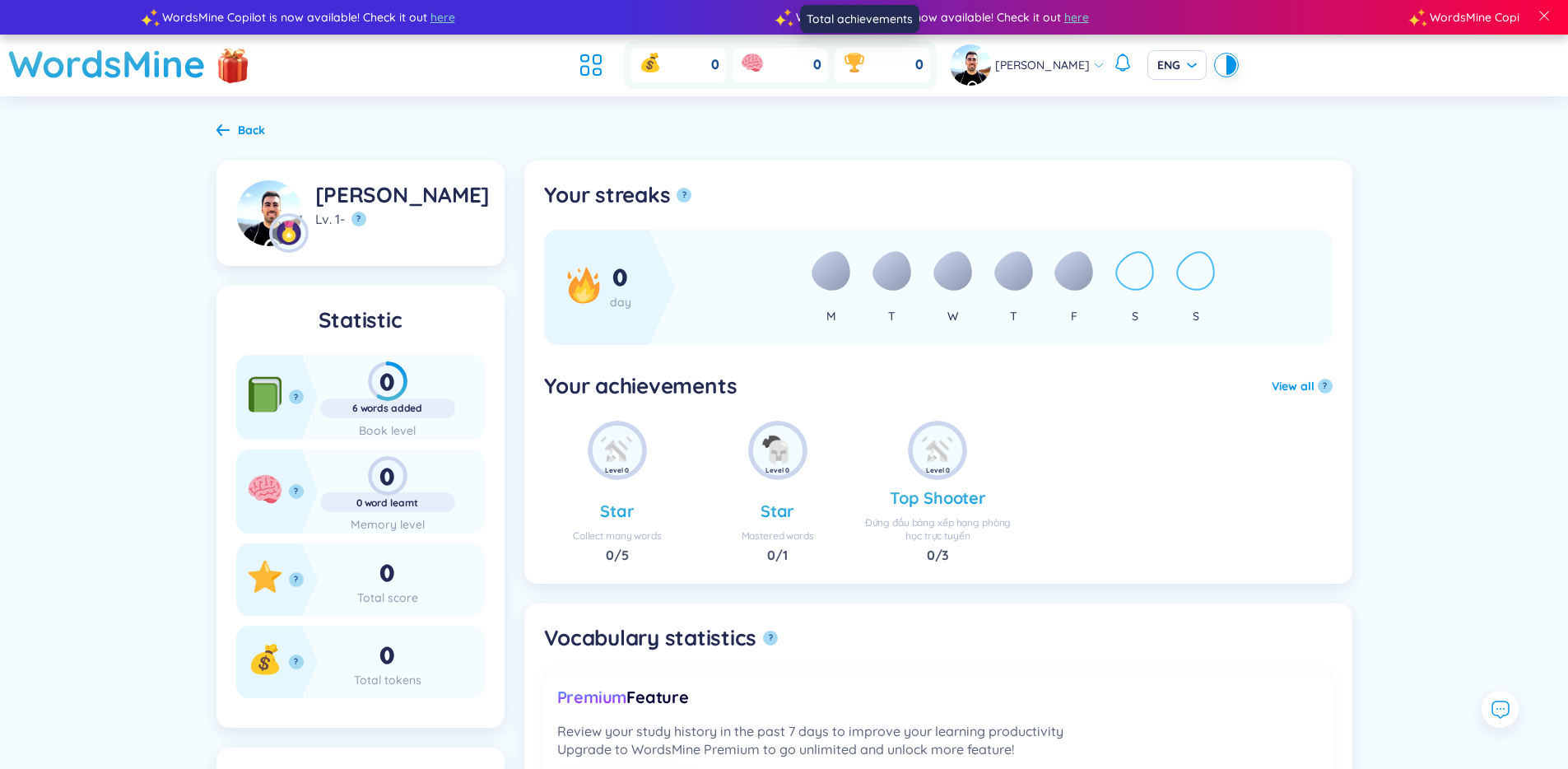
click at [842, 73] on icon at bounding box center [854, 62] width 26 height 26
click at [842, 63] on icon at bounding box center [854, 62] width 26 height 26
